Goal: Ask a question

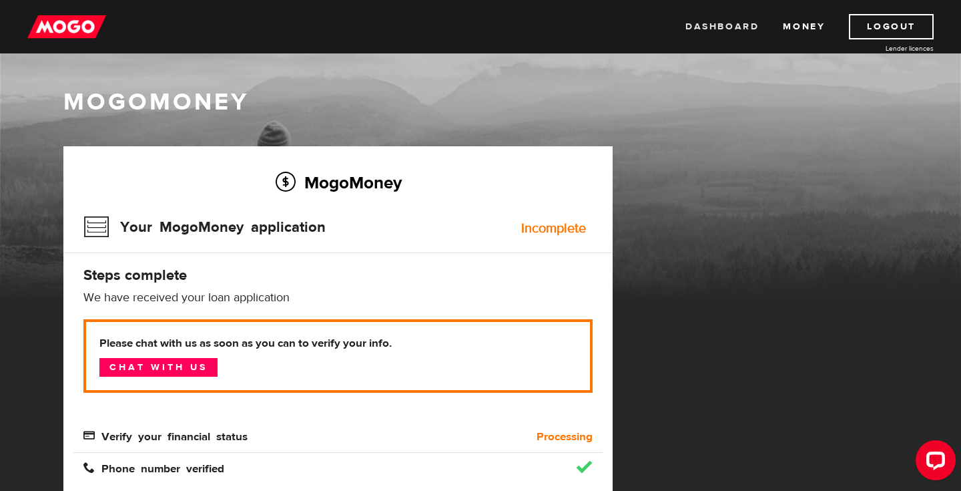
click at [723, 23] on link "Dashboard" at bounding box center [721, 26] width 73 height 25
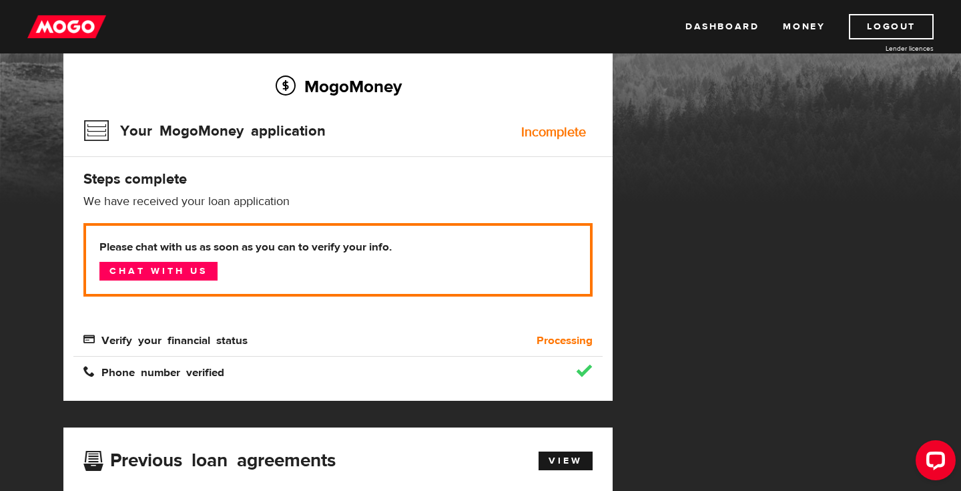
scroll to position [97, 0]
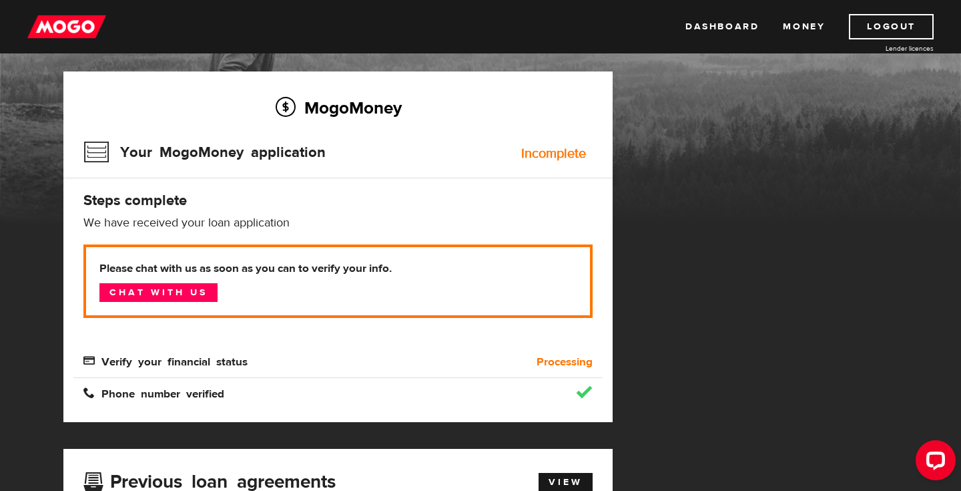
scroll to position [77, 0]
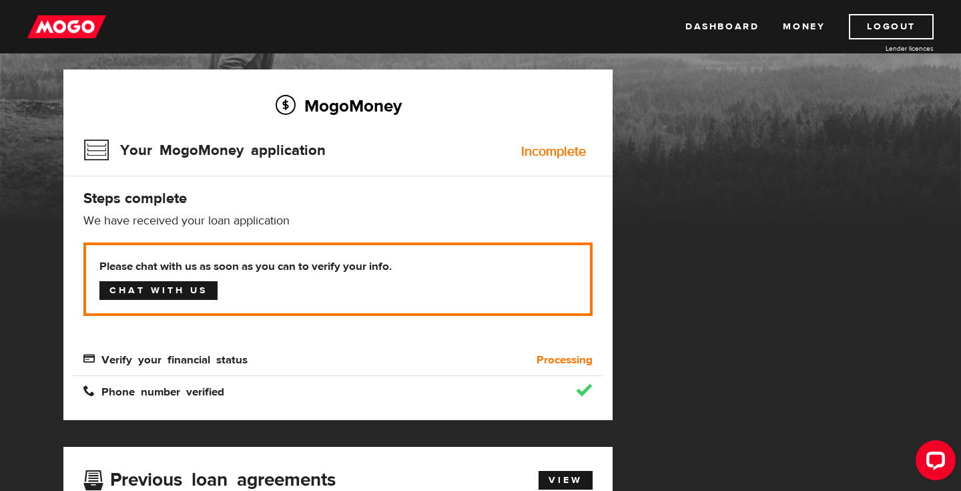
click at [192, 286] on link "Chat with us" at bounding box center [158, 290] width 118 height 19
click at [205, 291] on link "Chat with us" at bounding box center [158, 290] width 118 height 19
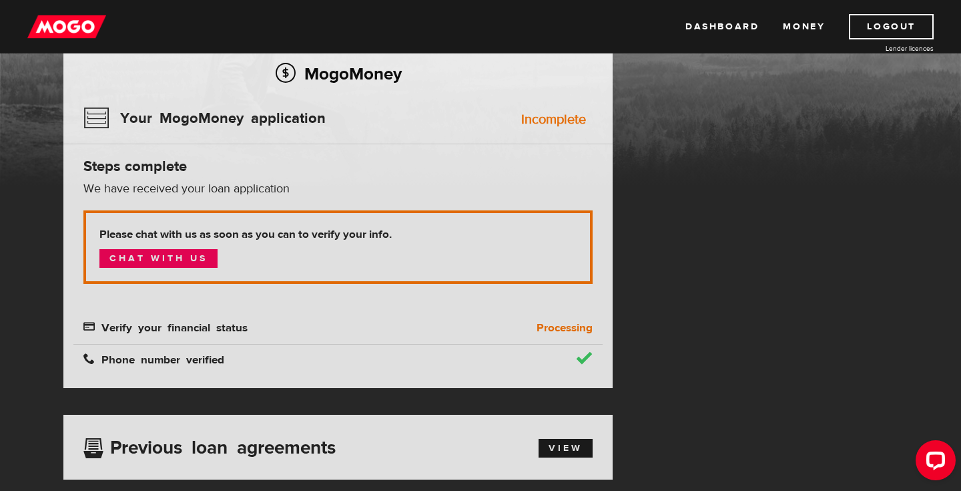
scroll to position [6, 0]
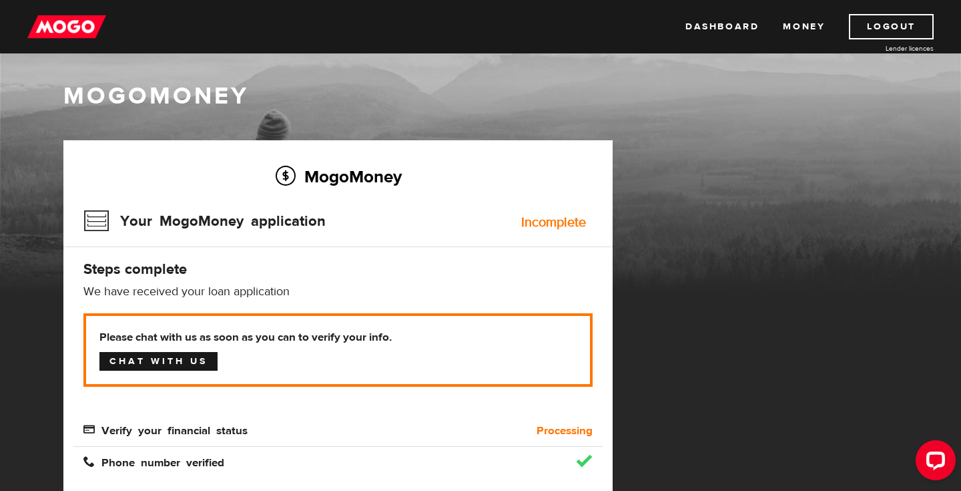
click at [155, 353] on link "Chat with us" at bounding box center [158, 361] width 118 height 19
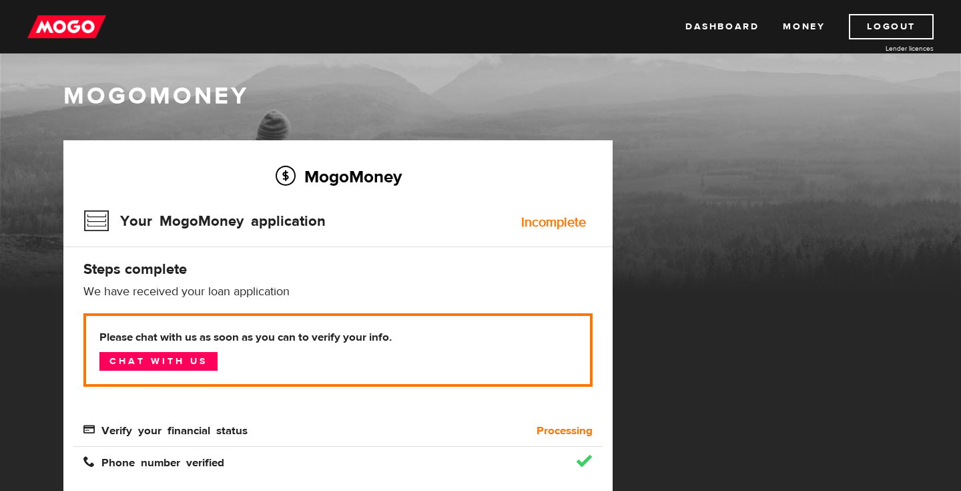
click at [789, 126] on div "MogoMoney" at bounding box center [480, 187] width 961 height 214
